Goal: Task Accomplishment & Management: Use online tool/utility

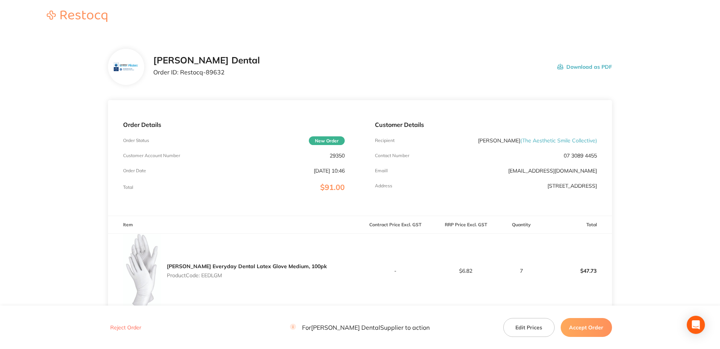
click at [584, 327] on button "Accept Order" at bounding box center [585, 326] width 51 height 19
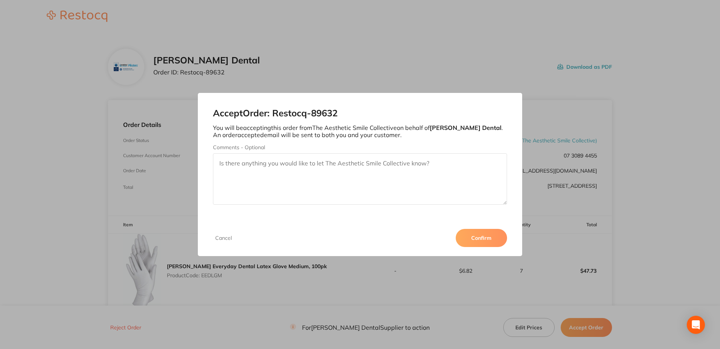
click at [220, 163] on textarea "Comments - Optional" at bounding box center [360, 178] width 294 height 51
type textarea "your order has now been processed"
click at [477, 235] on button "Confirm" at bounding box center [481, 238] width 51 height 18
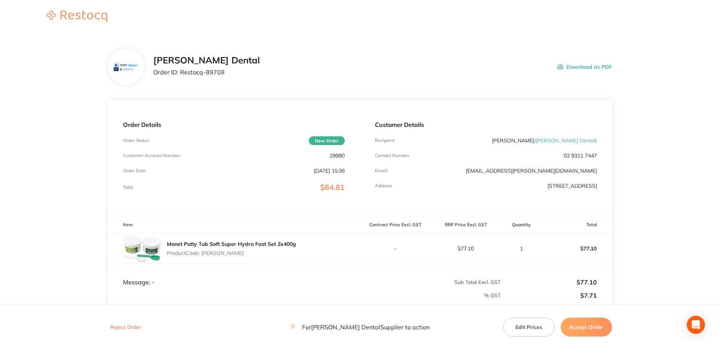
click at [593, 326] on button "Accept Order" at bounding box center [585, 326] width 51 height 19
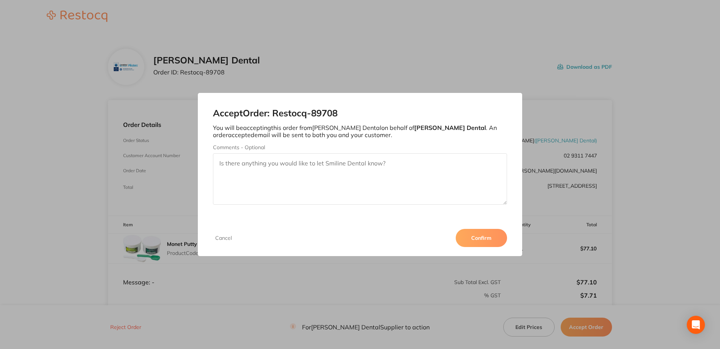
click at [222, 161] on textarea "Comments - Optional" at bounding box center [360, 178] width 294 height 51
type textarea "y"
type textarea "Your order has now been processed"
click at [485, 238] on button "Confirm" at bounding box center [481, 238] width 51 height 18
